Goal: Transaction & Acquisition: Book appointment/travel/reservation

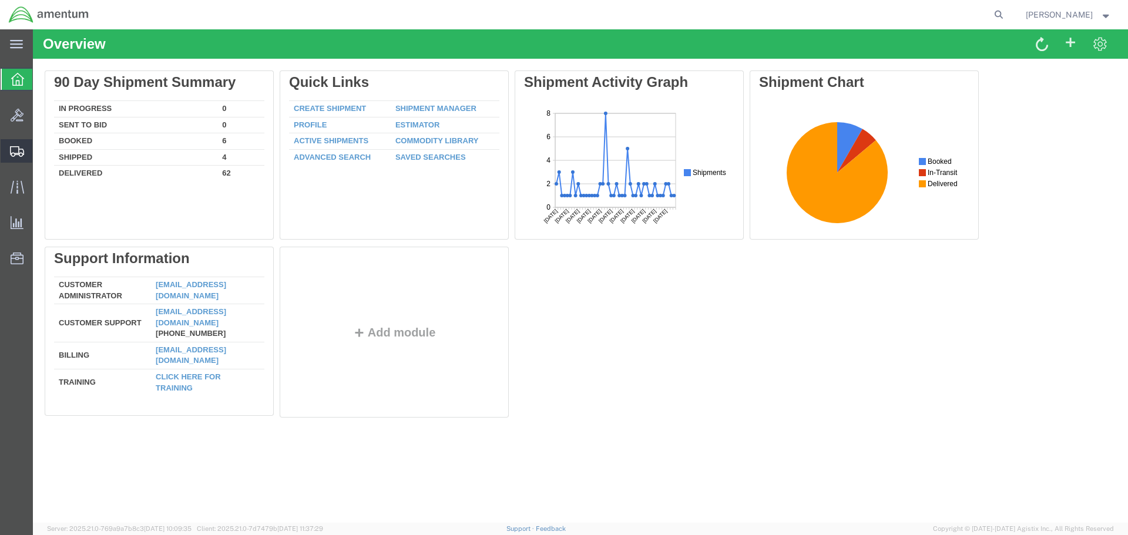
click at [0, 0] on span "Shipment Manager" at bounding box center [0, 0] width 0 height 0
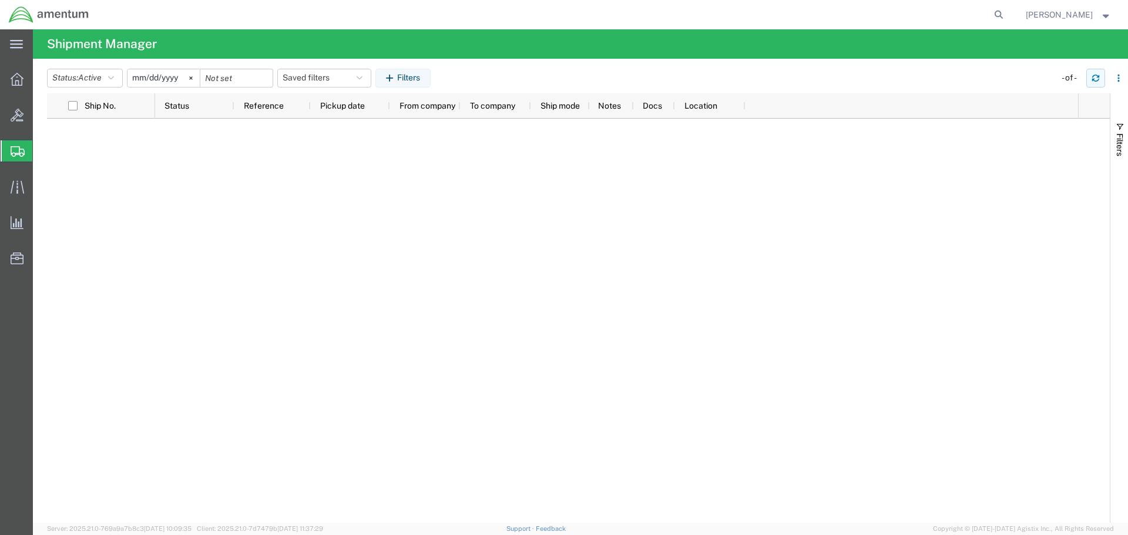
click at [1094, 79] on icon "button" at bounding box center [1095, 79] width 7 height 3
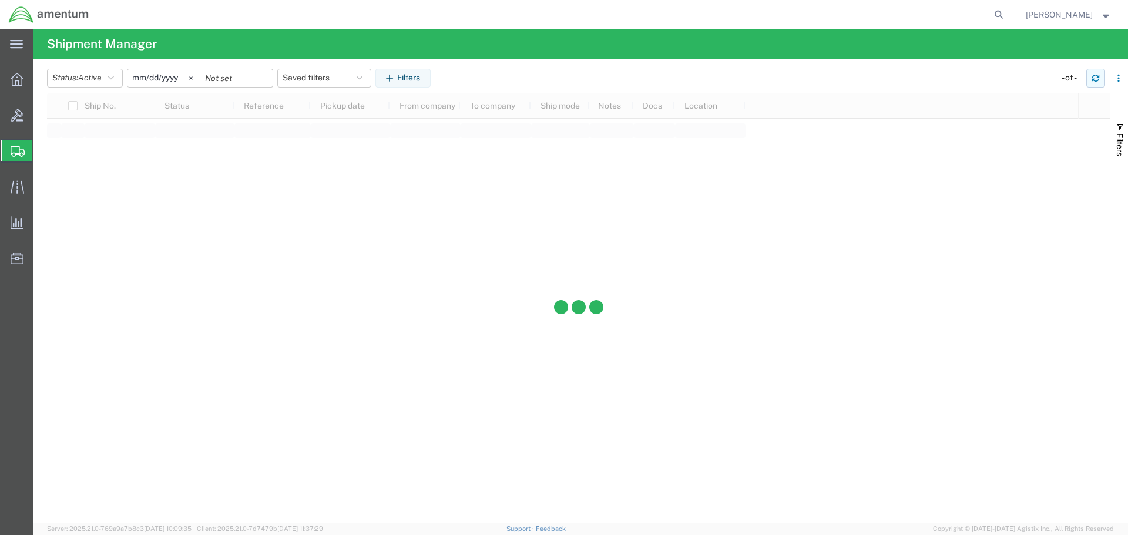
click at [1094, 79] on icon "button" at bounding box center [1095, 79] width 7 height 3
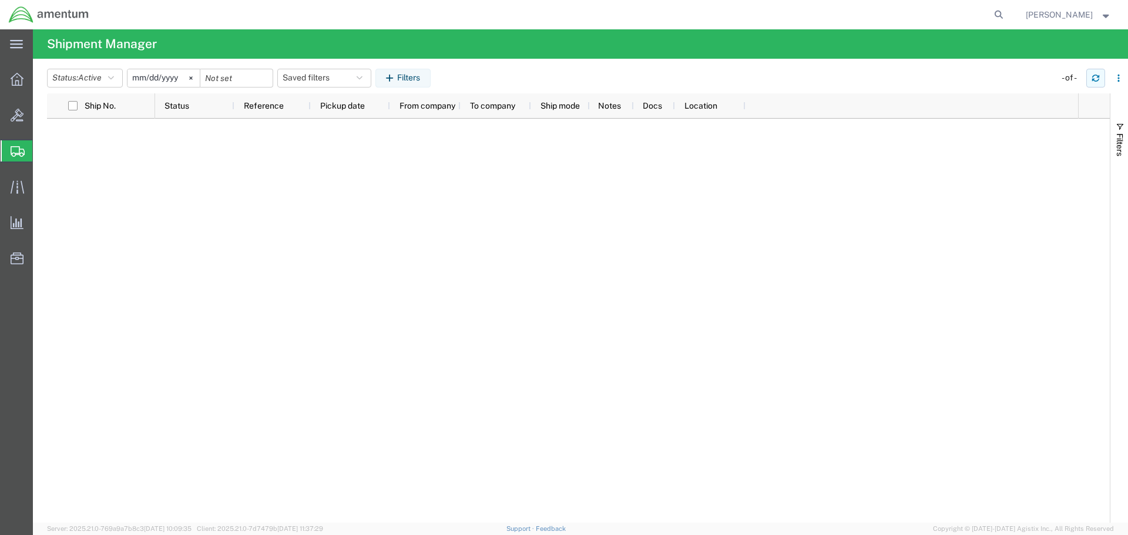
click at [1094, 79] on icon "button" at bounding box center [1095, 79] width 7 height 3
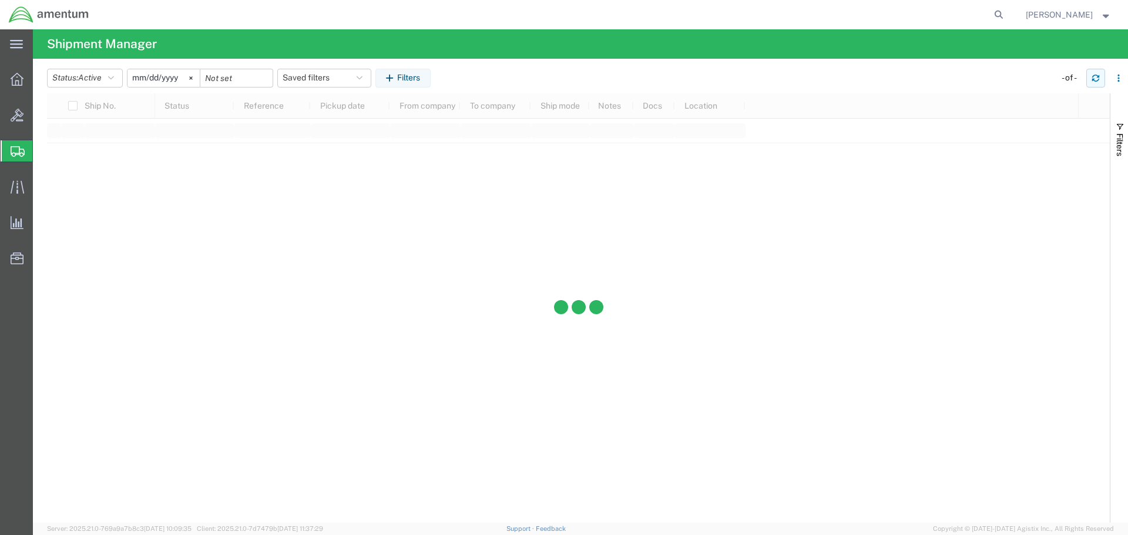
click at [1094, 79] on icon "button" at bounding box center [1095, 79] width 7 height 3
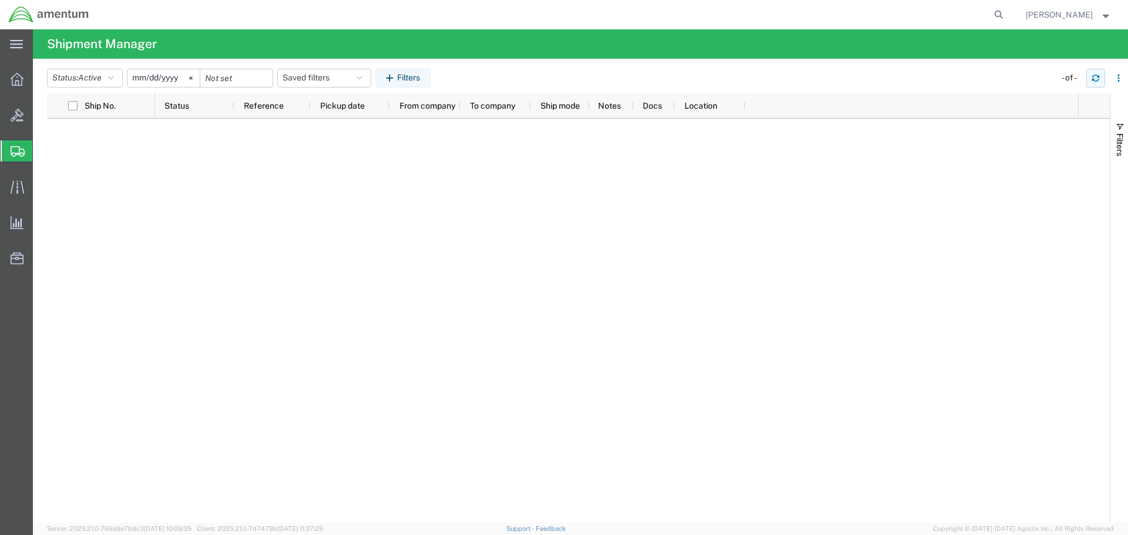
click at [1094, 79] on icon "button" at bounding box center [1095, 79] width 7 height 3
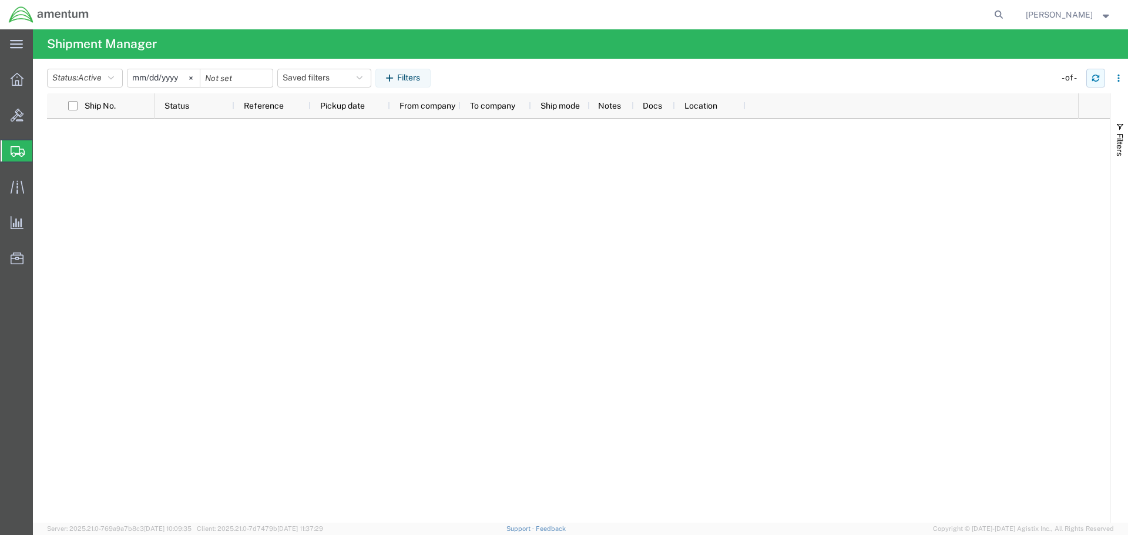
click at [1094, 79] on icon "button" at bounding box center [1095, 79] width 7 height 3
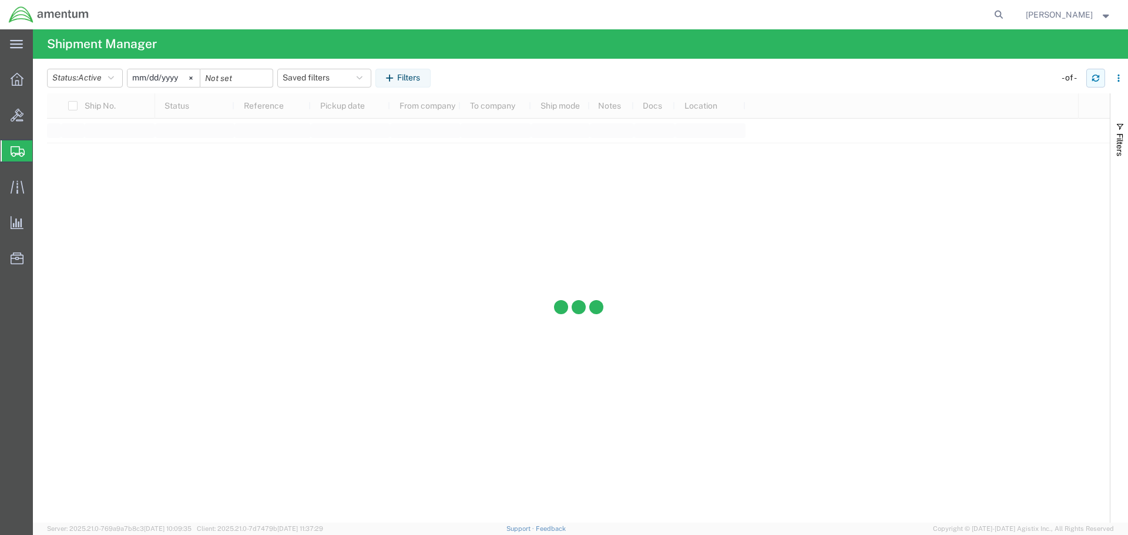
click at [1094, 79] on icon "button" at bounding box center [1095, 79] width 7 height 3
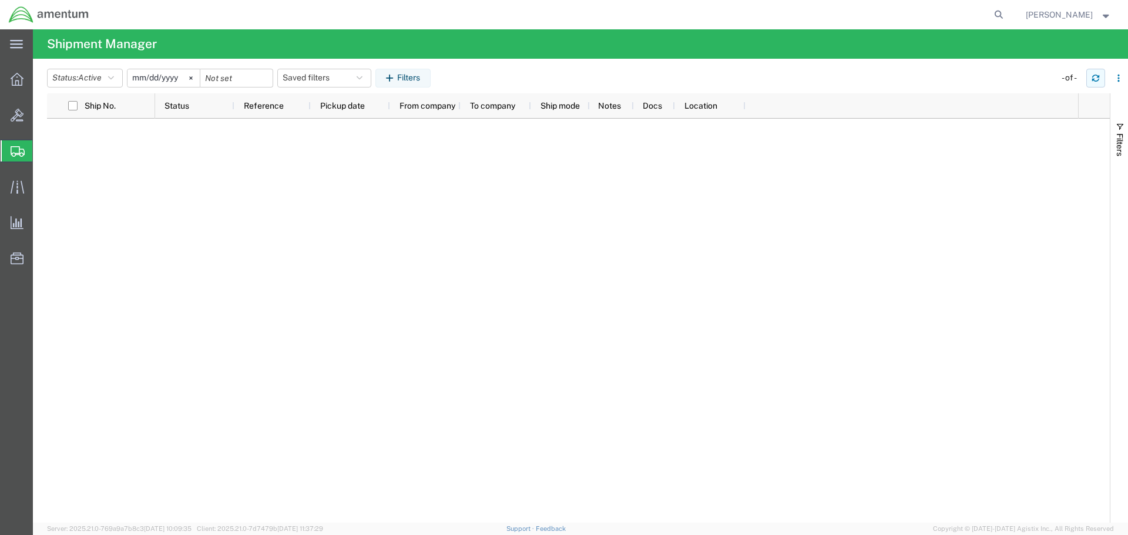
click at [1094, 79] on icon "button" at bounding box center [1095, 79] width 7 height 3
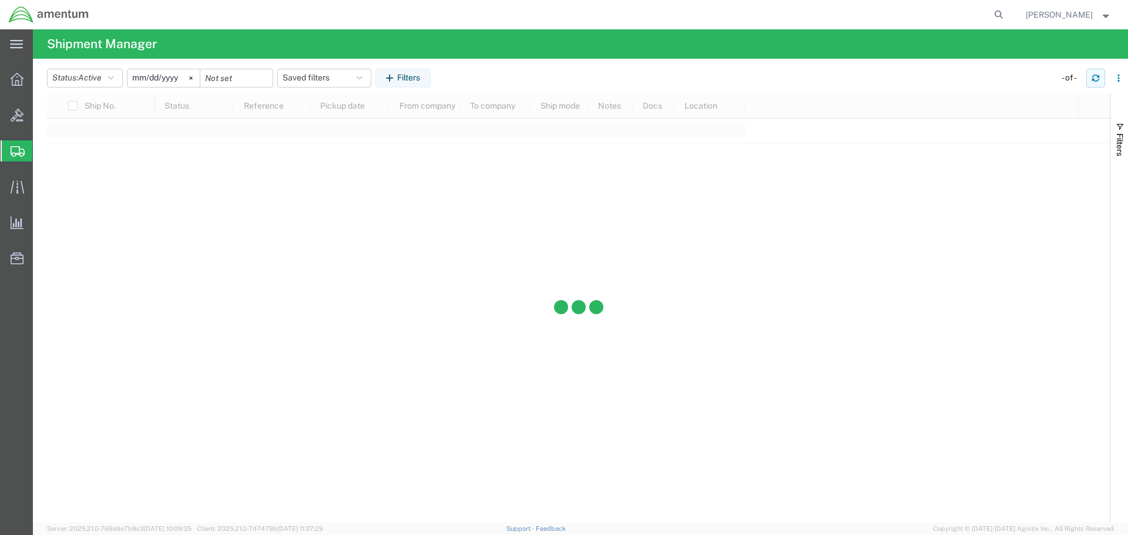
click at [1094, 79] on icon "button" at bounding box center [1095, 79] width 7 height 3
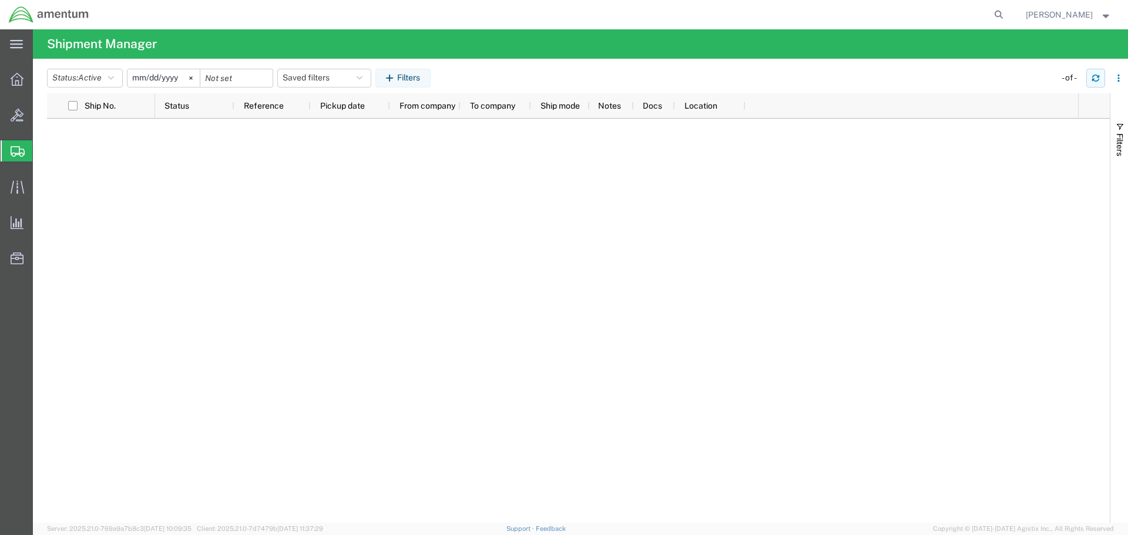
click at [1094, 79] on icon "button" at bounding box center [1095, 79] width 7 height 3
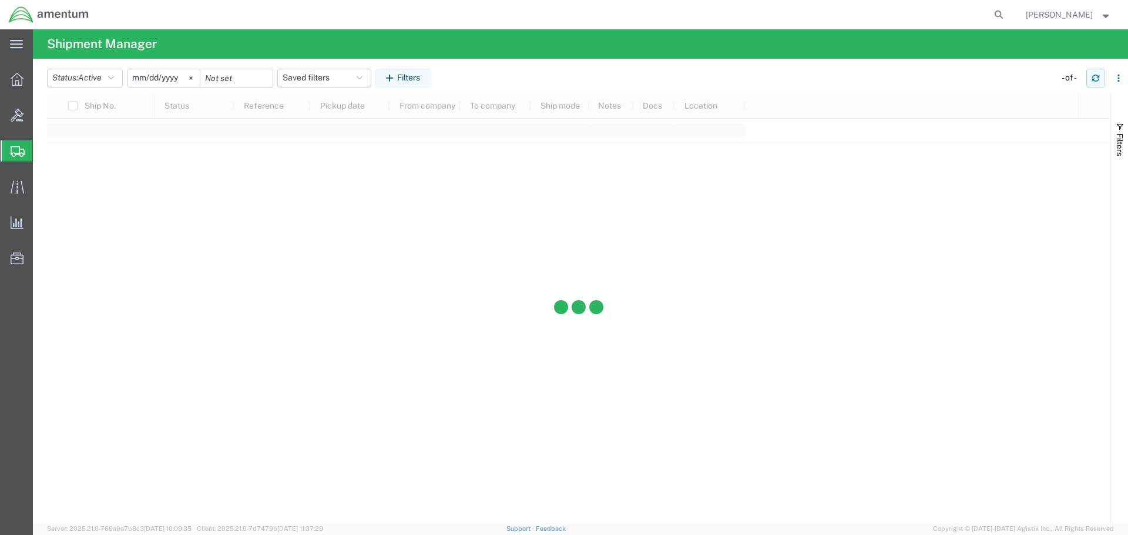
click at [1094, 79] on icon "button" at bounding box center [1095, 79] width 7 height 3
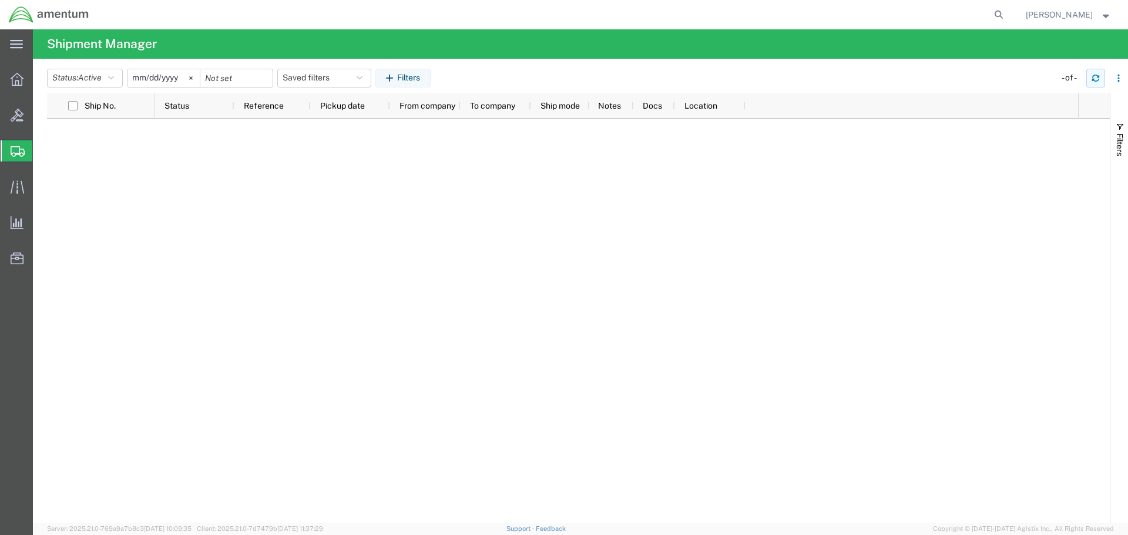
click at [1094, 79] on icon "button" at bounding box center [1095, 79] width 7 height 3
click at [1100, 82] on button "button" at bounding box center [1095, 78] width 19 height 19
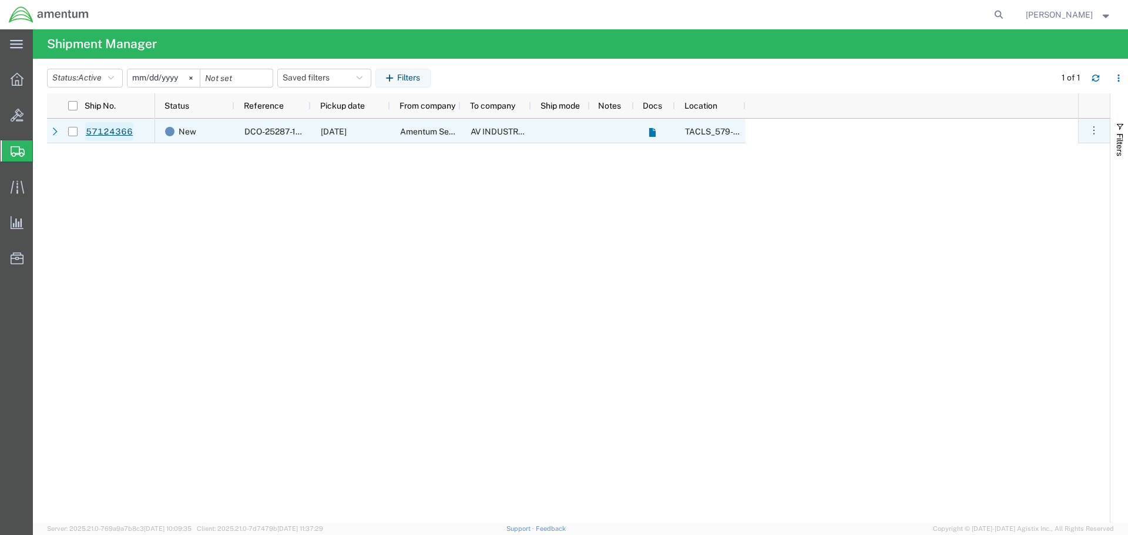
click at [109, 133] on link "57124366" at bounding box center [109, 131] width 48 height 19
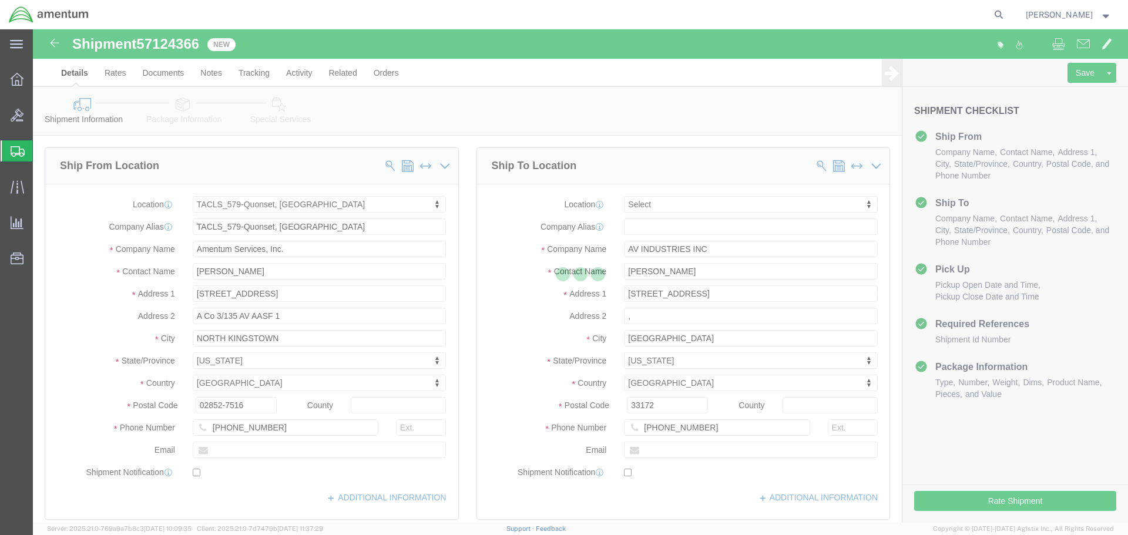
select select "42701"
select select
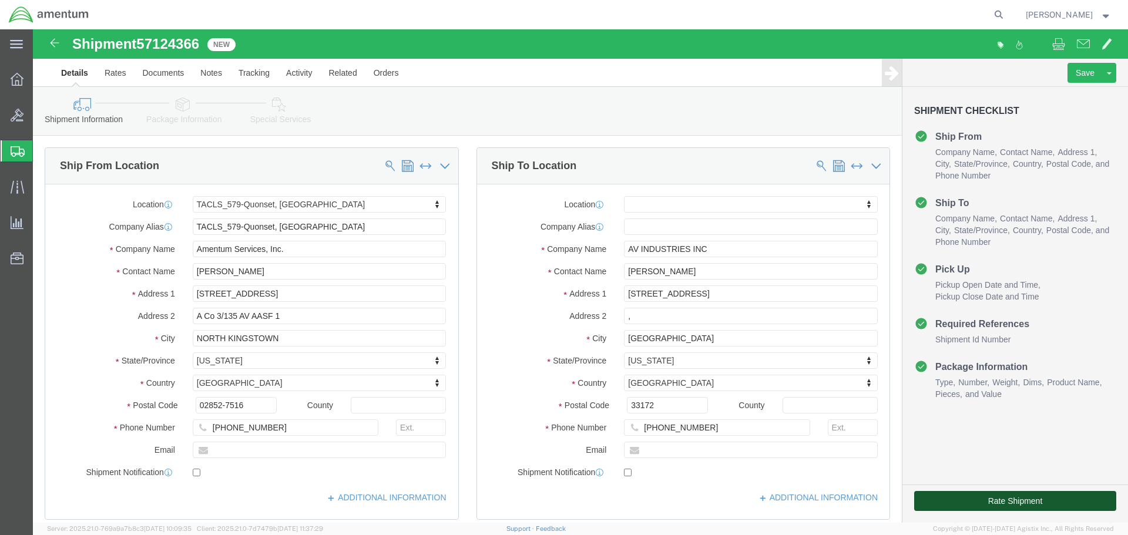
click button "Rate Shipment"
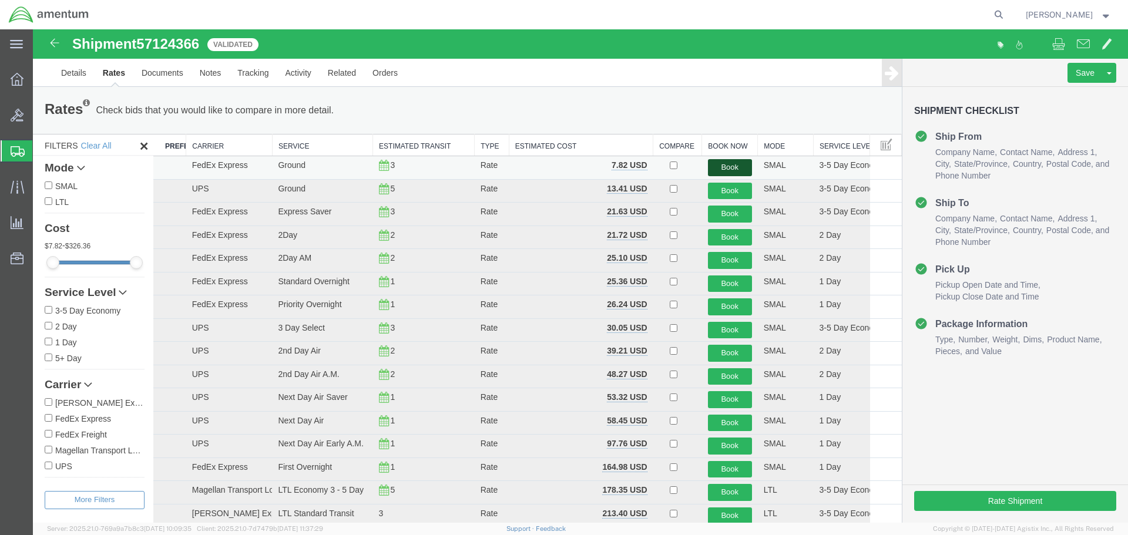
click at [739, 168] on button "Book" at bounding box center [730, 167] width 44 height 17
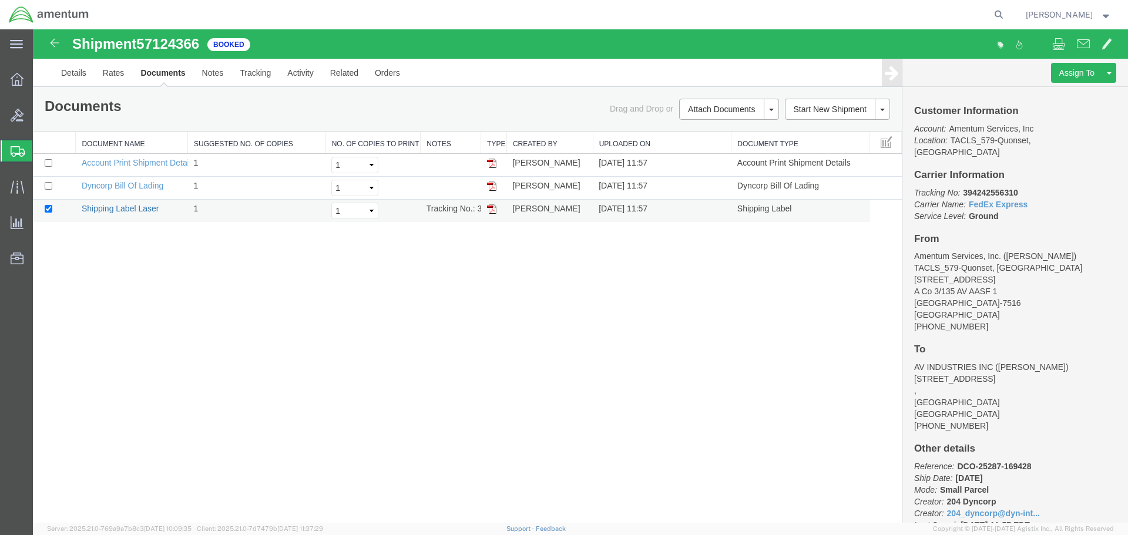
click at [134, 205] on link "Shipping Label Laser" at bounding box center [121, 208] width 78 height 9
